Goal: Task Accomplishment & Management: Manage account settings

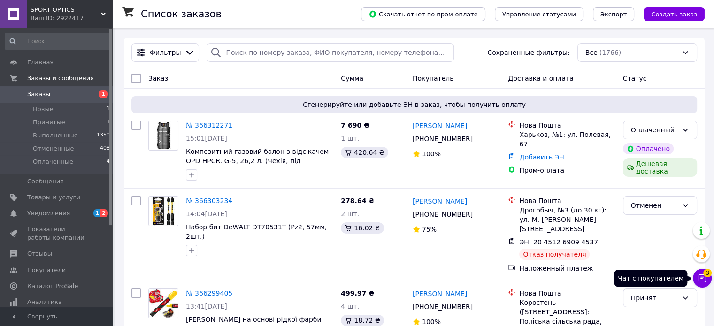
click at [700, 282] on icon at bounding box center [701, 278] width 9 height 9
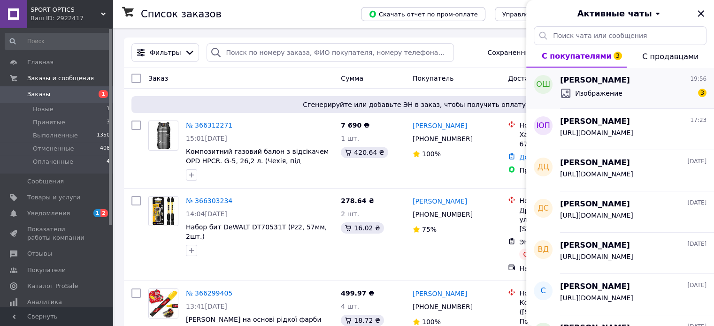
click at [629, 88] on div "Изображение 3" at bounding box center [633, 93] width 146 height 15
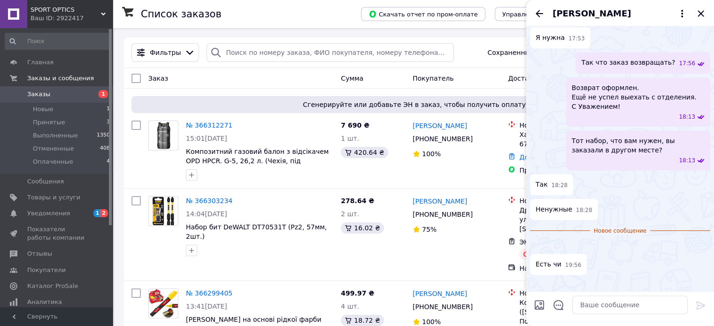
scroll to position [758, 0]
click at [537, 242] on img at bounding box center [534, 246] width 8 height 8
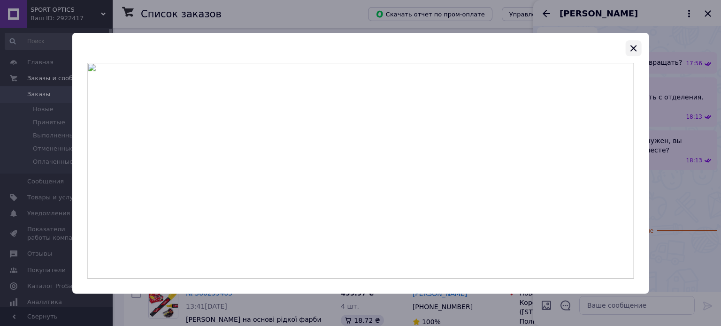
click at [633, 50] on icon "button" at bounding box center [632, 48] width 11 height 11
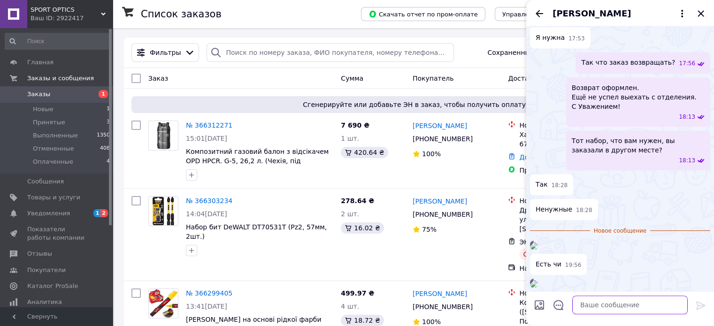
click at [588, 307] on textarea at bounding box center [629, 305] width 115 height 19
paste textarea "https://sportoptics.kiev.ua/ua/p2101096568-nabor-bit-dewalt.html"
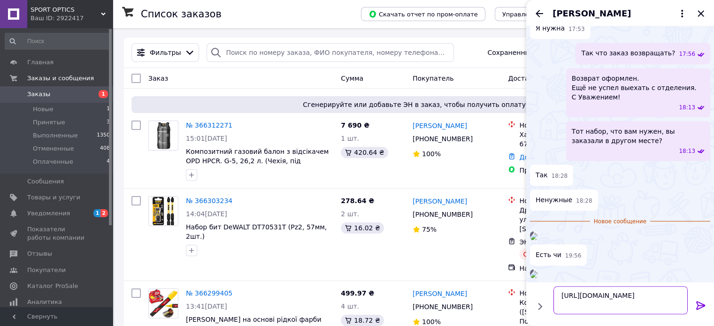
type textarea "https://sportoptics.kiev.ua/ua/p2101096568-nabor-bit-dewalt.html"
click at [700, 307] on icon at bounding box center [700, 305] width 11 height 11
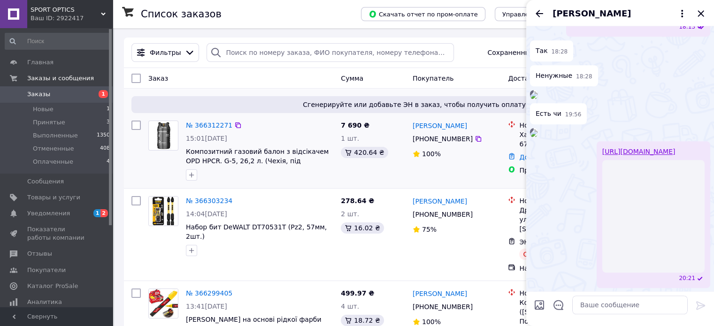
scroll to position [994, 0]
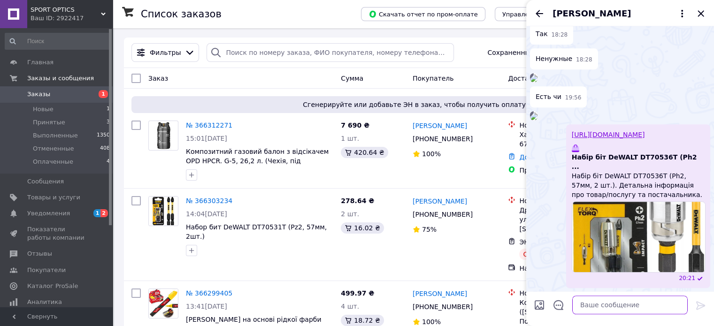
click at [586, 307] on textarea at bounding box center [629, 305] width 115 height 19
type textarea "є"
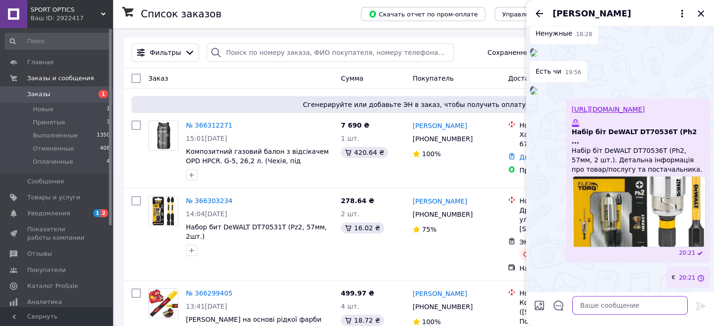
scroll to position [1019, 0]
click at [699, 13] on icon "Закрыть" at bounding box center [700, 13] width 6 height 6
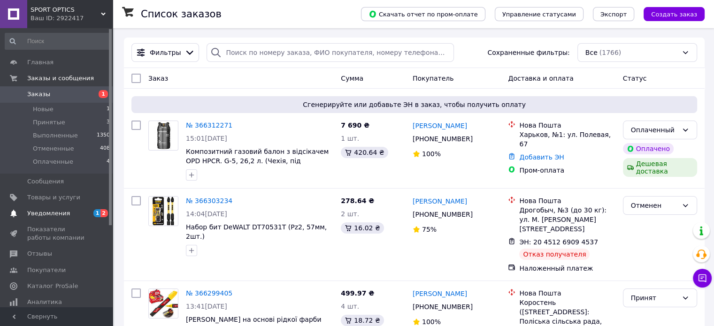
click at [38, 213] on span "Уведомления" at bounding box center [48, 213] width 43 height 8
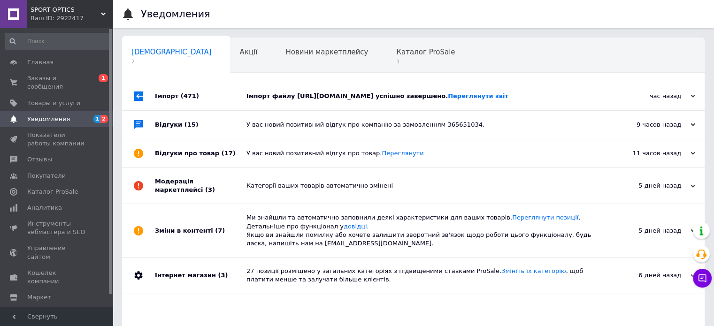
click at [164, 100] on div "Імпорт (471)" at bounding box center [201, 96] width 92 height 28
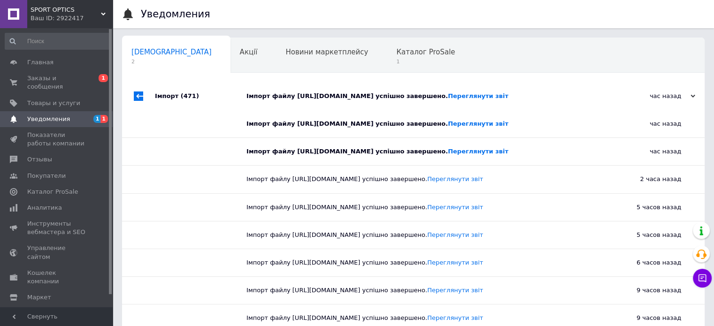
click at [164, 100] on div "Імпорт (471)" at bounding box center [201, 96] width 92 height 28
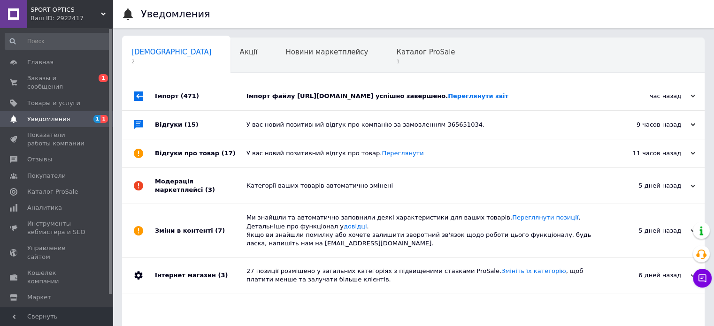
click at [163, 132] on div "Відгуки (15)" at bounding box center [201, 125] width 92 height 28
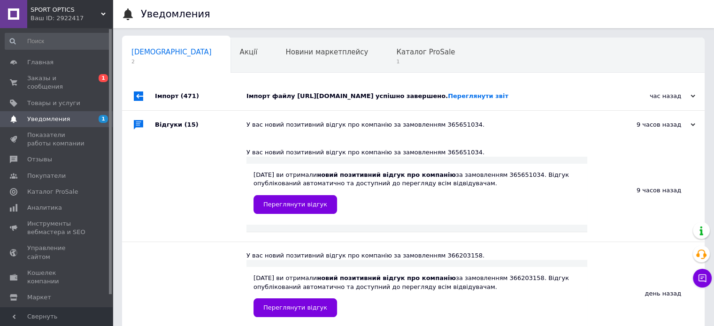
click at [163, 132] on div "Відгуки (15)" at bounding box center [201, 125] width 92 height 28
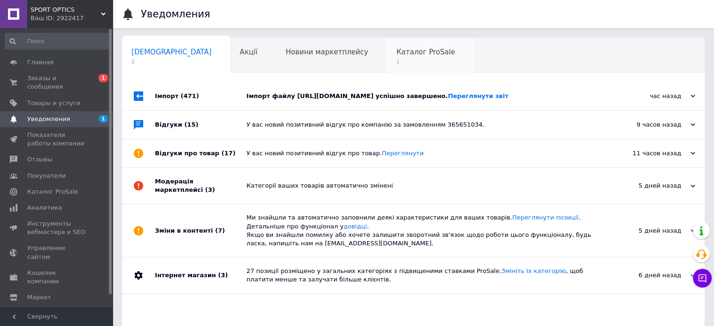
click at [396, 54] on span "Каталог ProSale" at bounding box center [425, 52] width 59 height 8
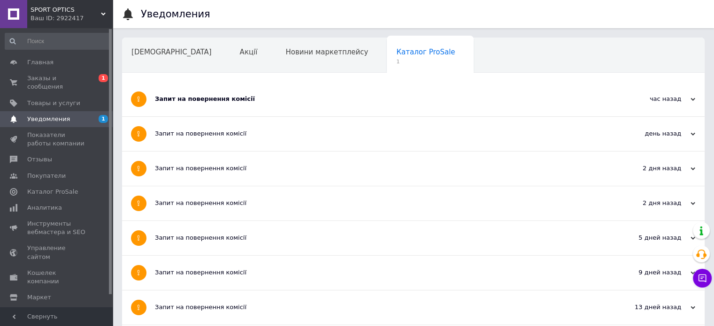
click at [175, 102] on div "Запит на повернення комісії" at bounding box center [378, 99] width 446 height 8
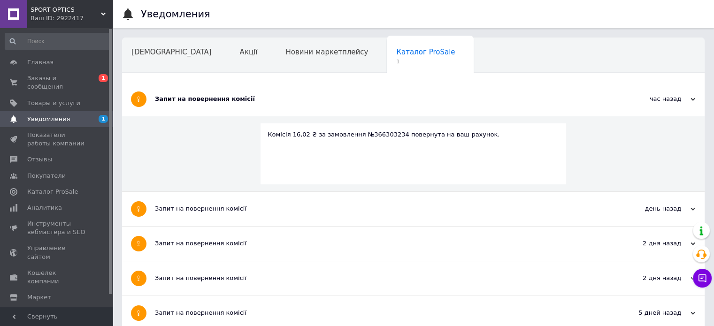
click at [175, 102] on div "Запит на повернення комісії" at bounding box center [378, 99] width 446 height 8
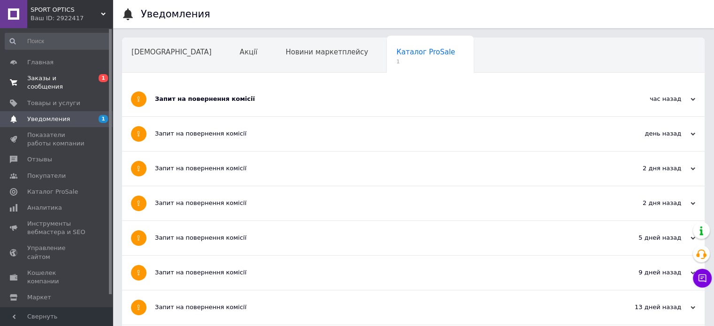
click at [39, 80] on span "Заказы и сообщения" at bounding box center [57, 82] width 60 height 17
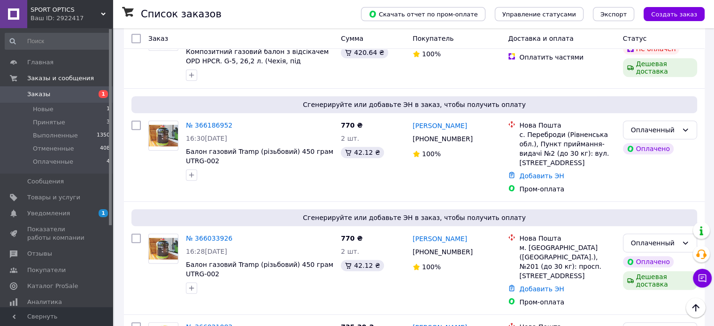
scroll to position [516, 0]
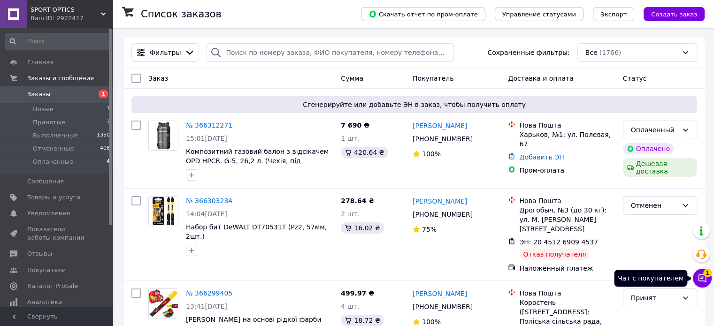
click at [702, 280] on icon at bounding box center [701, 278] width 9 height 9
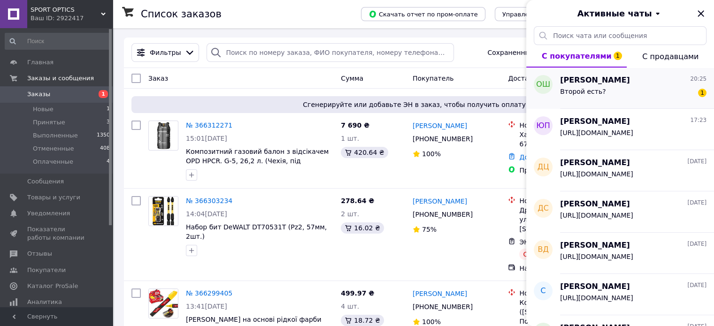
click at [616, 90] on div "Второй есть? 1" at bounding box center [633, 93] width 146 height 15
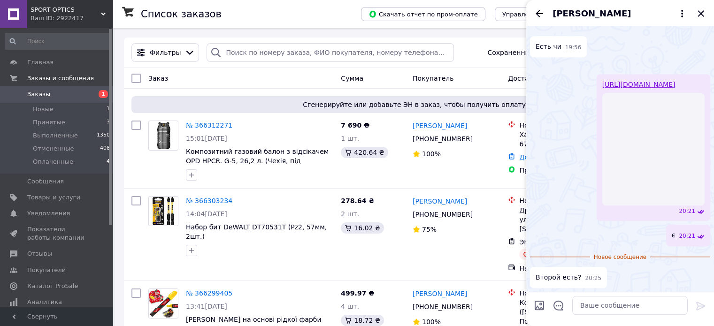
scroll to position [922, 0]
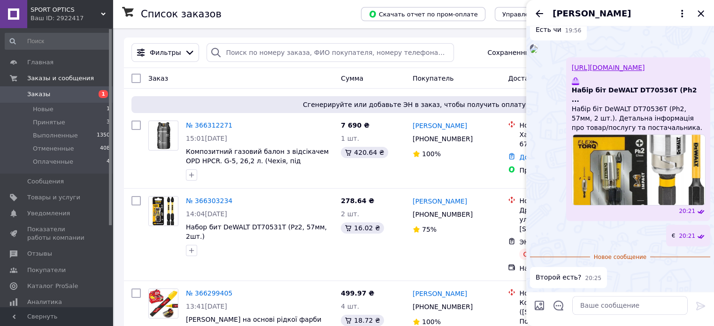
click at [537, 53] on img at bounding box center [534, 50] width 8 height 8
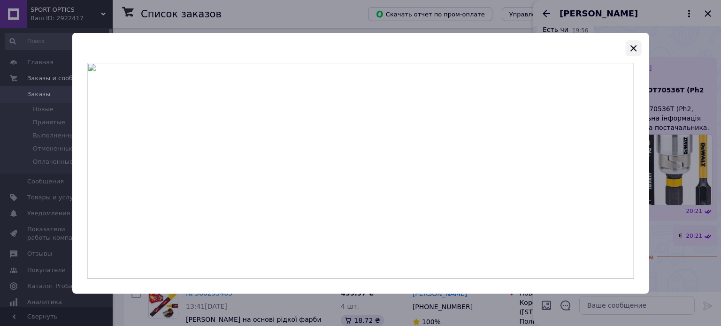
click at [629, 50] on icon "button" at bounding box center [632, 48] width 11 height 11
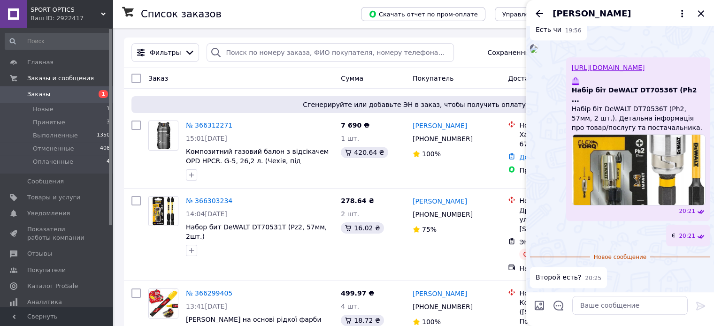
scroll to position [1061, 0]
click at [591, 306] on textarea at bounding box center [629, 305] width 115 height 19
type textarea "Нет"
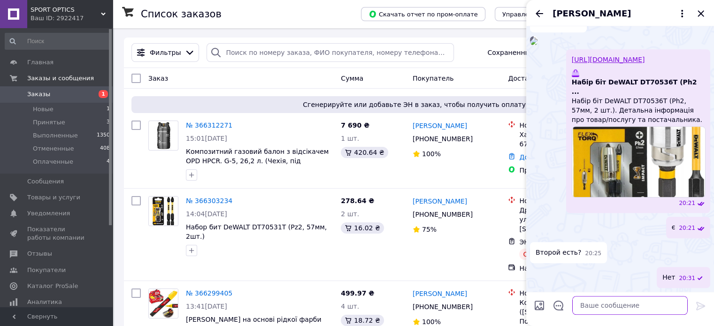
scroll to position [928, 0]
click at [537, 45] on img at bounding box center [534, 42] width 8 height 8
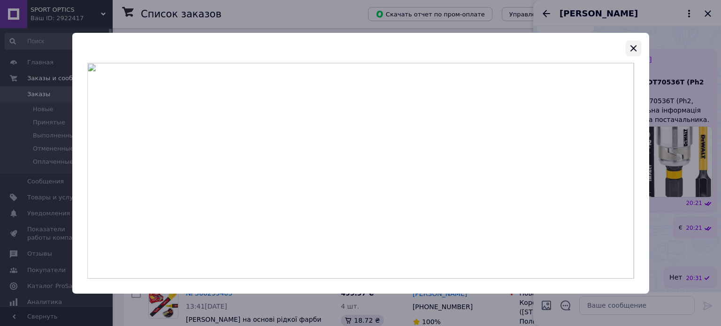
click at [635, 48] on icon "button" at bounding box center [632, 48] width 11 height 11
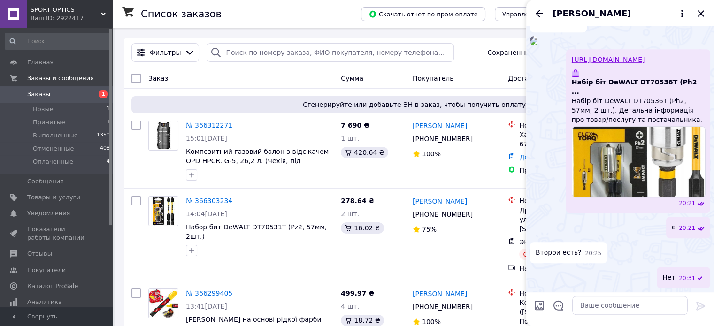
scroll to position [1069, 0]
click at [702, 15] on icon "Закрыть" at bounding box center [700, 13] width 6 height 6
